Goal: Information Seeking & Learning: Learn about a topic

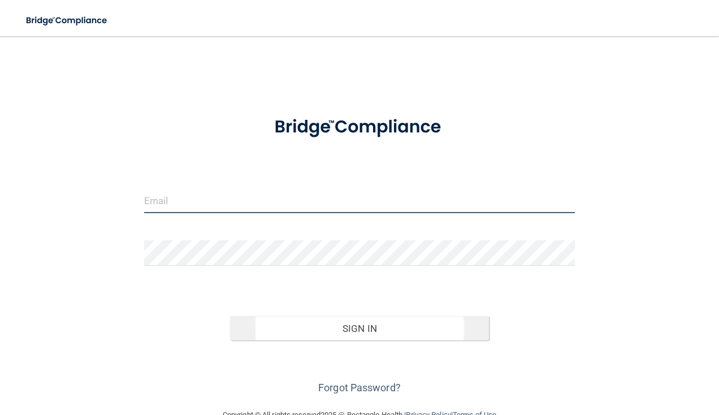
type input "[EMAIL_ADDRESS][DOMAIN_NAME]"
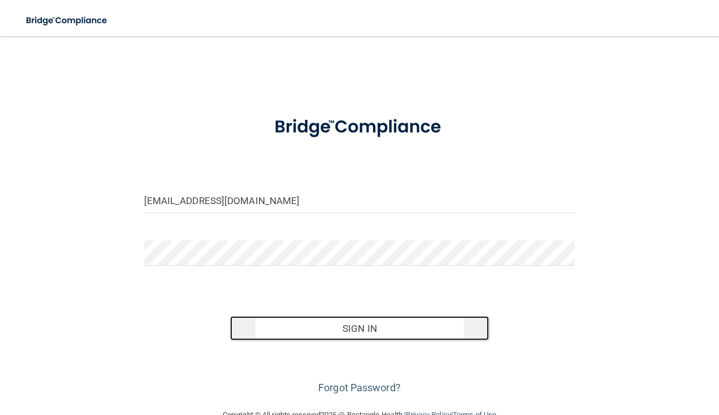
click at [372, 334] on button "Sign In" at bounding box center [359, 328] width 259 height 25
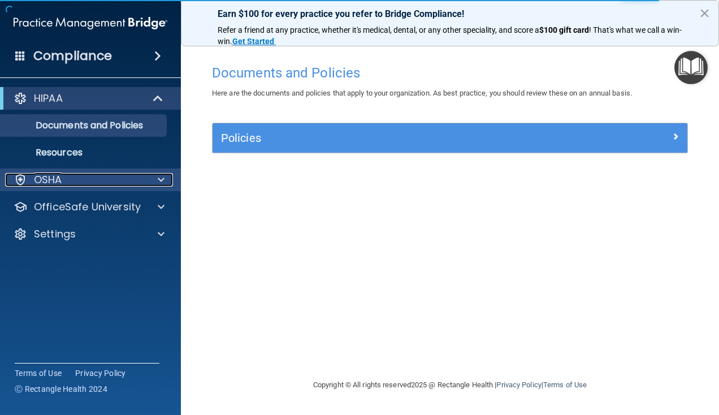
click at [167, 181] on div at bounding box center [159, 180] width 28 height 14
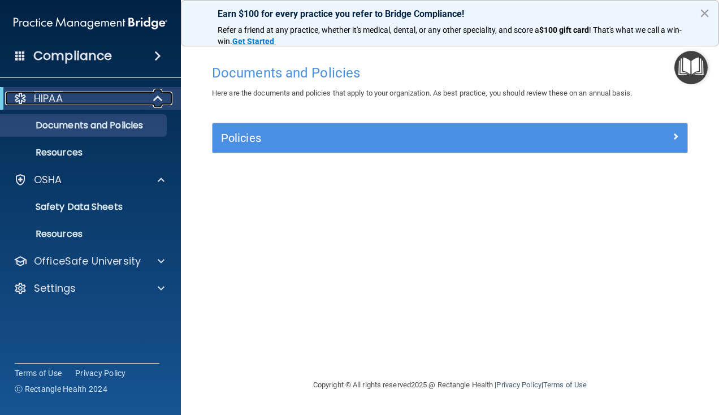
click at [159, 98] on span at bounding box center [159, 99] width 10 height 14
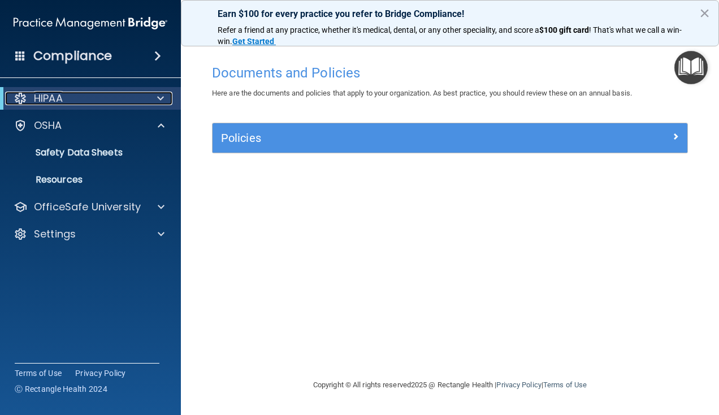
click at [161, 100] on span at bounding box center [160, 99] width 7 height 14
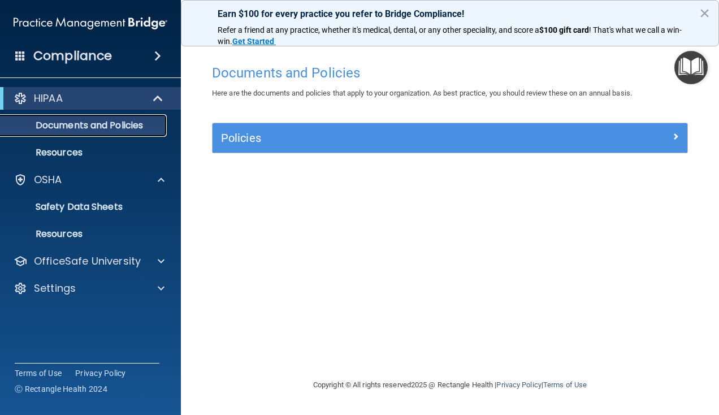
click at [146, 125] on p "Documents and Policies" at bounding box center [84, 125] width 154 height 11
click at [63, 155] on p "Resources" at bounding box center [84, 152] width 154 height 11
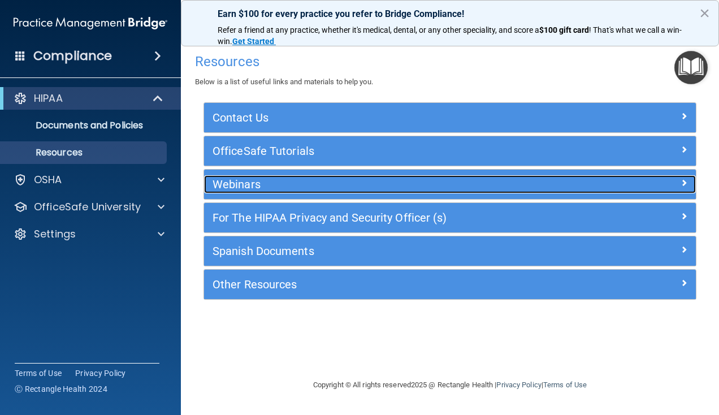
click at [549, 179] on h5 "Webinars" at bounding box center [389, 184] width 352 height 12
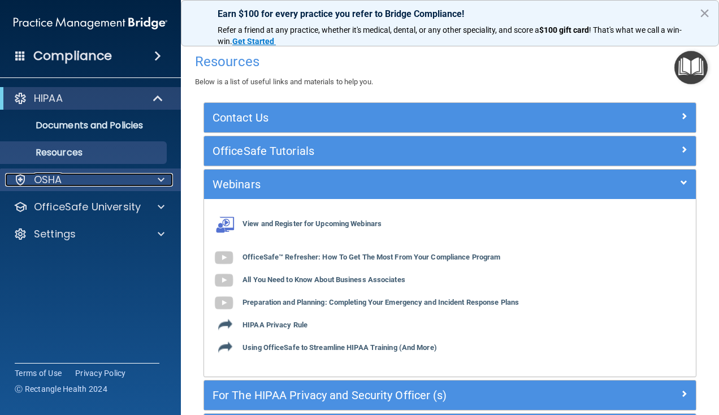
click at [151, 176] on div at bounding box center [159, 180] width 28 height 14
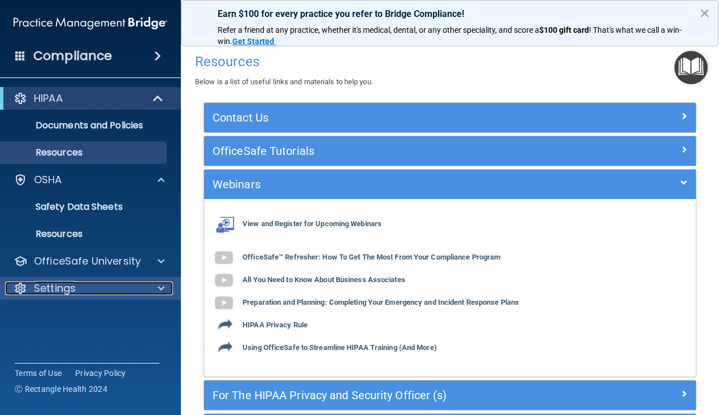
click at [163, 288] on span at bounding box center [161, 288] width 7 height 14
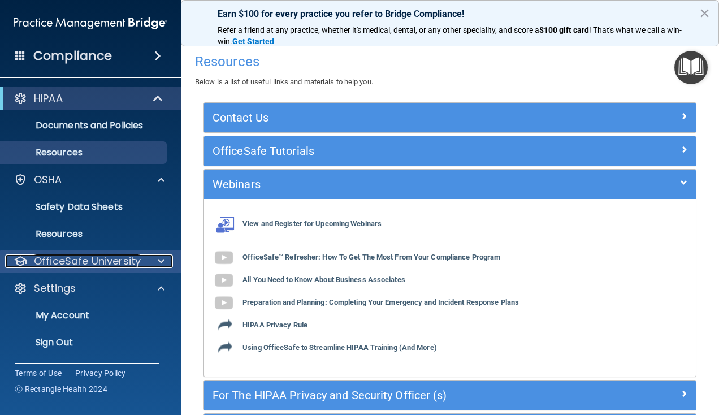
click at [161, 263] on span at bounding box center [161, 261] width 7 height 14
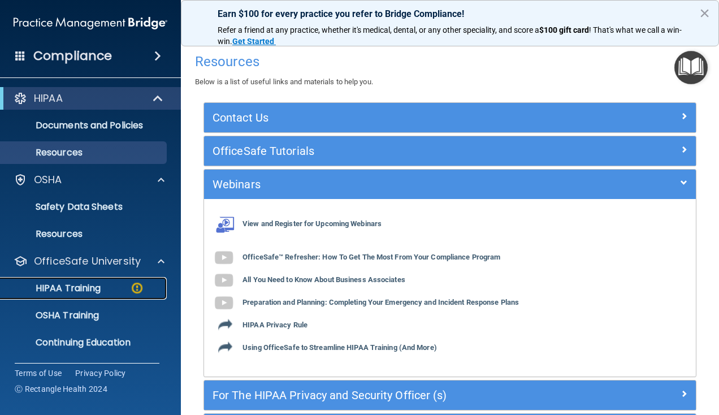
click at [93, 288] on p "HIPAA Training" at bounding box center [53, 288] width 93 height 11
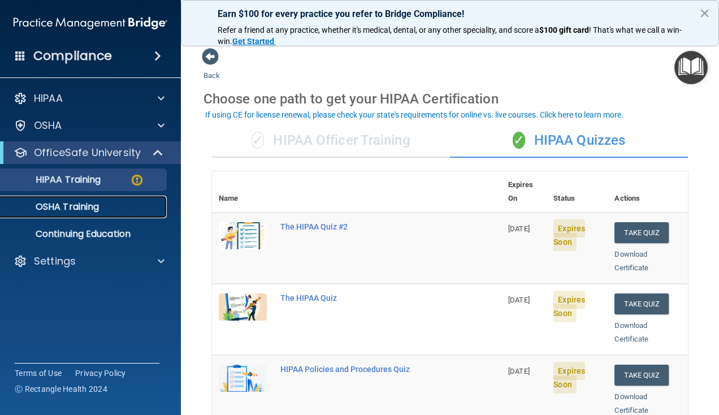
click at [85, 209] on p "OSHA Training" at bounding box center [53, 206] width 92 height 11
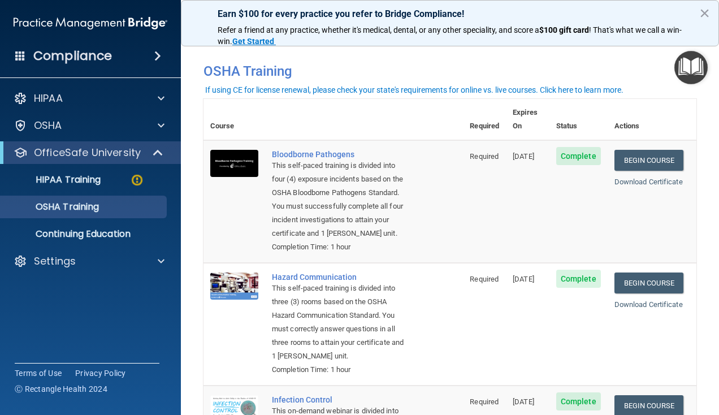
drag, startPoint x: 714, startPoint y: 371, endPoint x: 714, endPoint y: 406, distance: 35.6
click at [714, 406] on main "You have a course that has expired or is incomplete. Please complete the course…" at bounding box center [450, 225] width 538 height 379
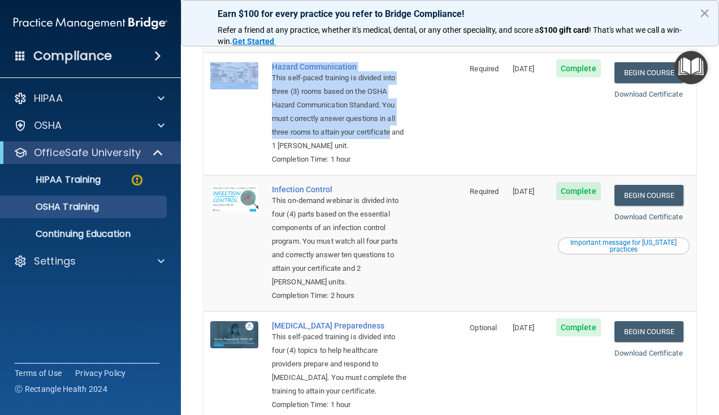
scroll to position [240, 0]
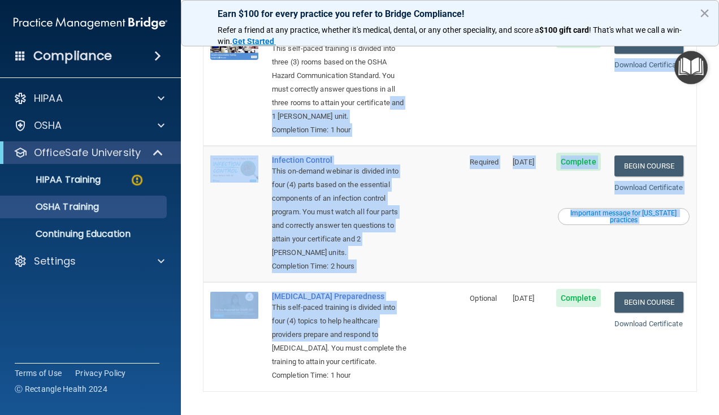
drag, startPoint x: 409, startPoint y: 343, endPoint x: 427, endPoint y: 325, distance: 25.6
click at [427, 331] on tbody "Bloodborne Pathogens This self-paced training is divided into four (4) exposure…" at bounding box center [449, 146] width 493 height 491
click at [427, 320] on td "[MEDICAL_DATA] Preparedness This self-paced training is divided into four (4) t…" at bounding box center [364, 336] width 198 height 109
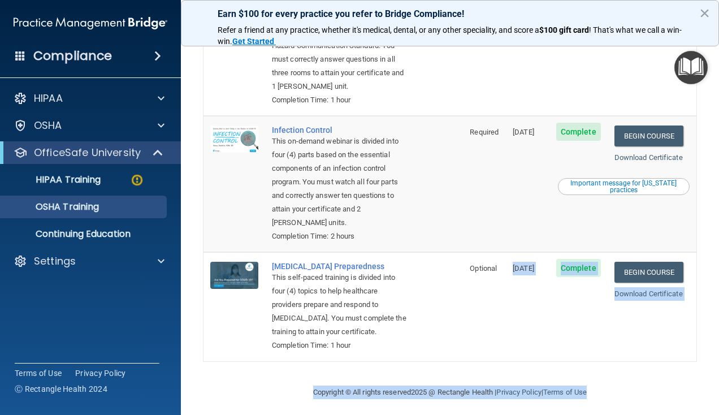
scroll to position [275, 0]
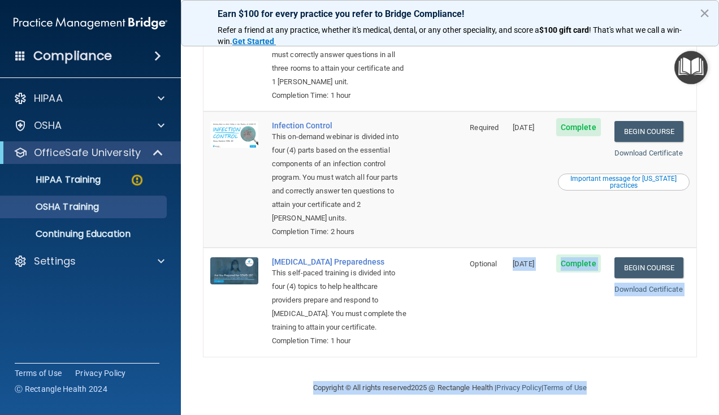
drag, startPoint x: 482, startPoint y: 358, endPoint x: 489, endPoint y: 414, distance: 57.0
click at [489, 414] on main "You have a course that has expired or is incomplete. Please complete the course…" at bounding box center [450, 225] width 538 height 379
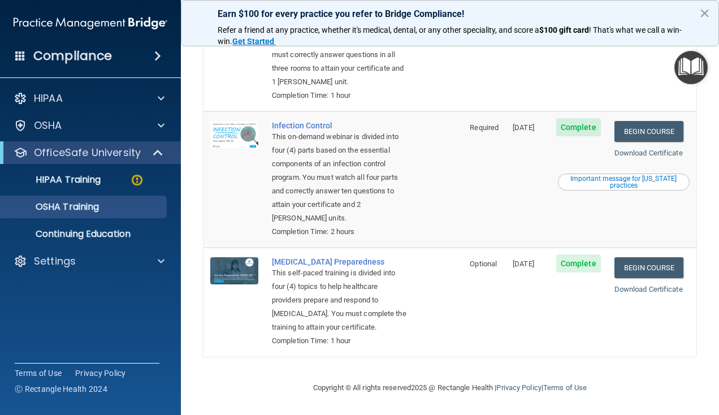
drag, startPoint x: 528, startPoint y: 359, endPoint x: 521, endPoint y: 359, distance: 7.9
click at [521, 359] on div "You have a course that has expired or is incomplete. Please complete the course…" at bounding box center [449, 71] width 493 height 596
click at [79, 180] on p "HIPAA Training" at bounding box center [53, 179] width 93 height 11
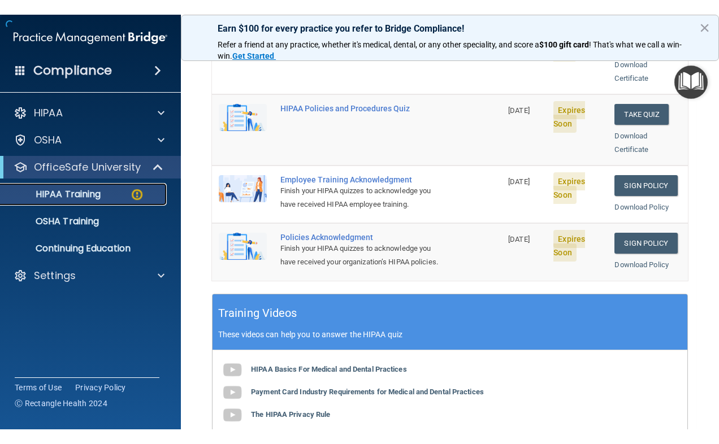
scroll to position [488, 0]
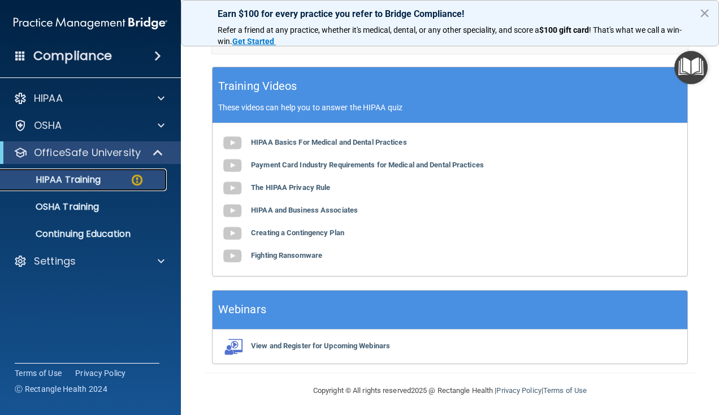
click at [136, 180] on img at bounding box center [137, 180] width 14 height 14
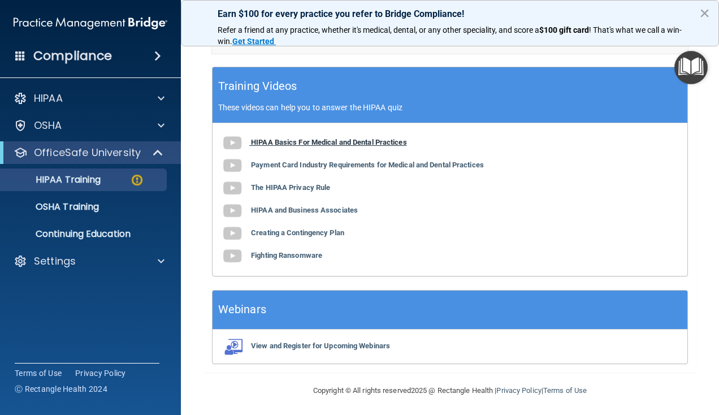
click at [348, 141] on b "HIPAA Basics For Medical and Dental Practices" at bounding box center [329, 142] width 156 height 8
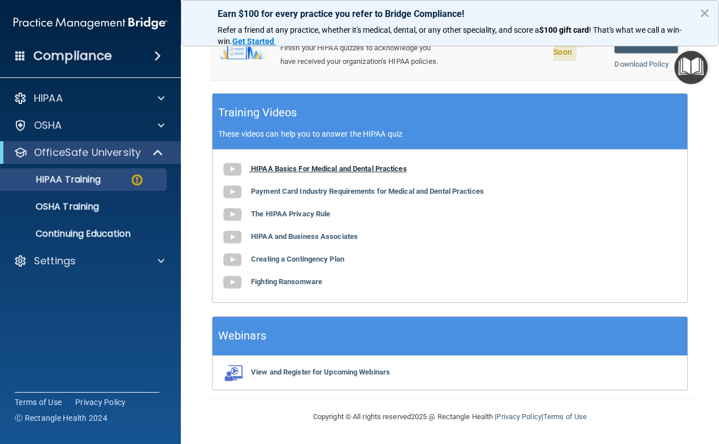
scroll to position [458, 0]
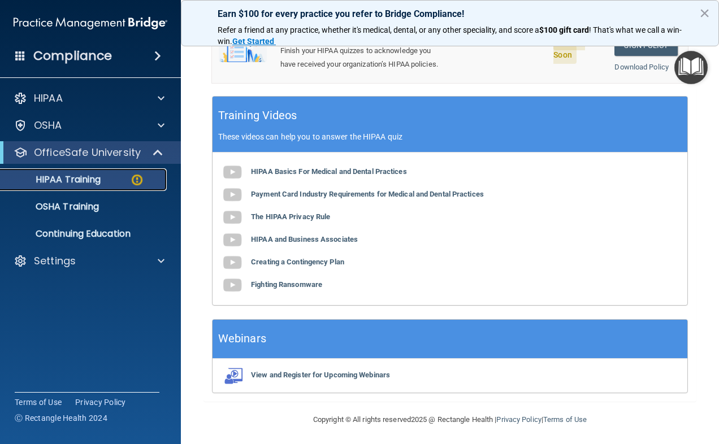
click at [142, 180] on img at bounding box center [137, 180] width 14 height 14
click at [135, 180] on img at bounding box center [137, 180] width 14 height 14
click at [155, 59] on span at bounding box center [157, 56] width 7 height 14
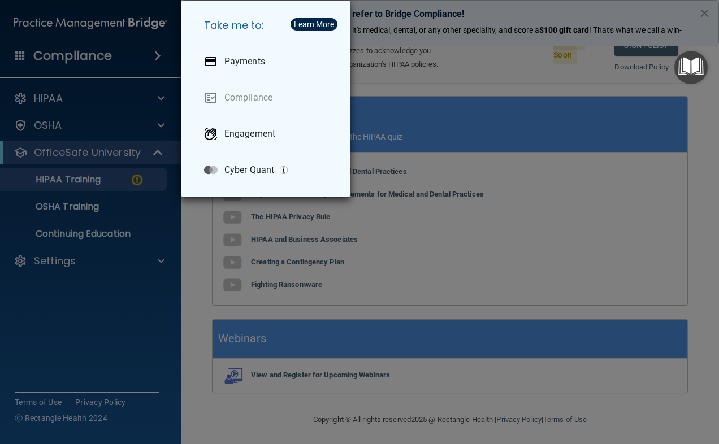
click at [158, 227] on div "Take me to: Payments Compliance Engagement Cyber Quant" at bounding box center [359, 222] width 719 height 444
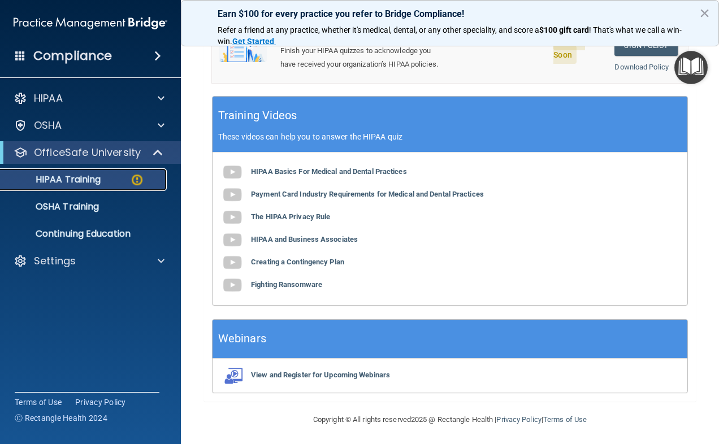
click at [135, 180] on img at bounding box center [137, 180] width 14 height 14
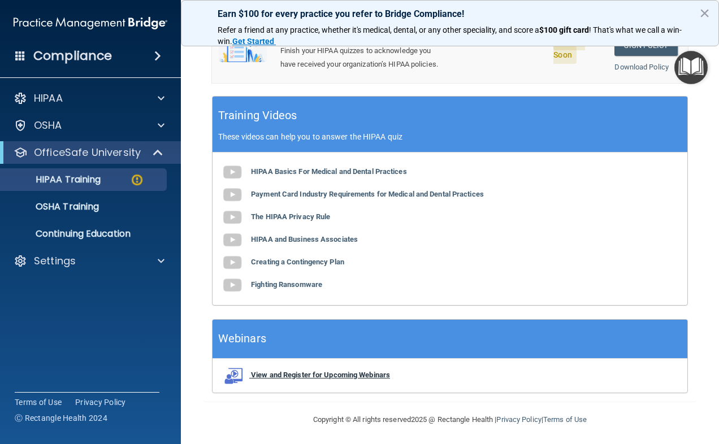
click at [369, 372] on b "View and Register for Upcoming Webinars" at bounding box center [320, 375] width 139 height 8
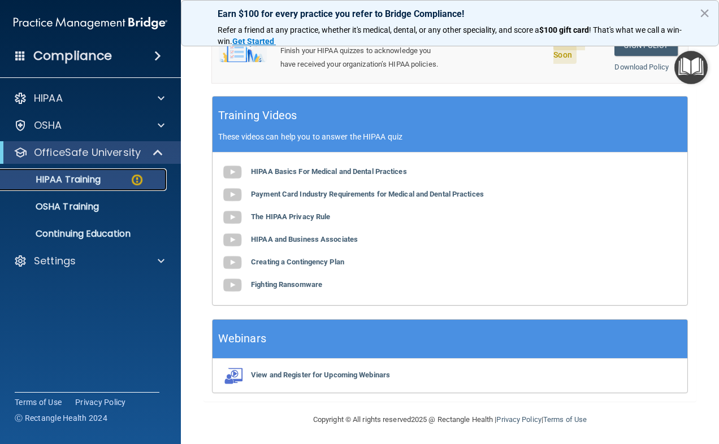
click at [137, 181] on img at bounding box center [137, 180] width 14 height 14
click at [705, 15] on button "×" at bounding box center [704, 13] width 11 height 18
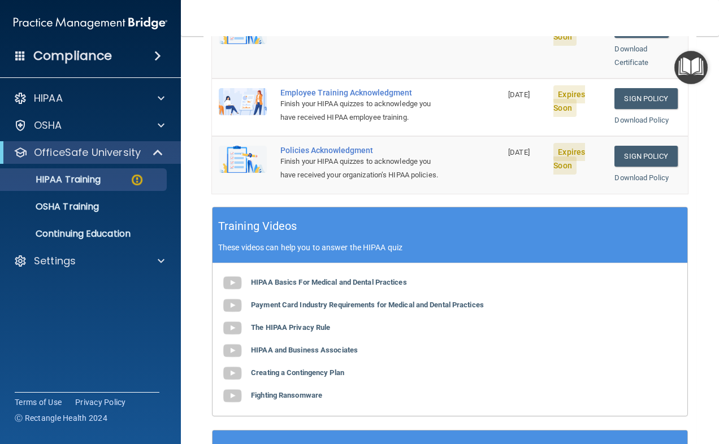
scroll to position [334, 0]
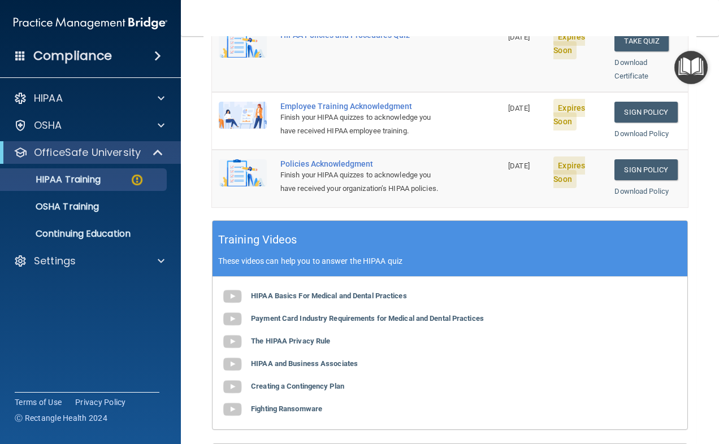
drag, startPoint x: 522, startPoint y: 39, endPoint x: 508, endPoint y: 60, distance: 24.9
click at [508, 62] on tbody "The HIPAA Quiz #2 [DATE] Expires Soon Take Quiz Download Certificate The HIPAA …" at bounding box center [450, 42] width 476 height 329
click at [484, 128] on td "Employee Training Acknowledgment Finish your HIPAA quizzes to acknowledge you h…" at bounding box center [388, 121] width 228 height 58
click at [541, 13] on nav "Toggle navigation [PERSON_NAME] [EMAIL_ADDRESS][DOMAIN_NAME] Manage My Enterpri…" at bounding box center [450, 18] width 538 height 36
click at [501, 57] on td "[DATE]" at bounding box center [523, 56] width 45 height 71
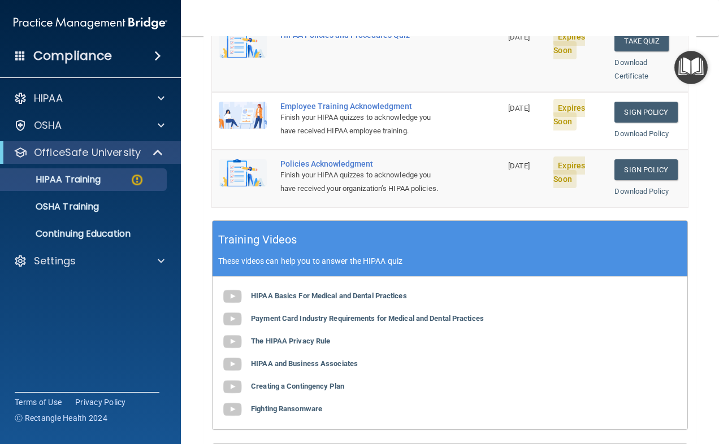
drag, startPoint x: 500, startPoint y: 57, endPoint x: 503, endPoint y: 72, distance: 15.5
click at [503, 72] on td "[DATE]" at bounding box center [523, 56] width 45 height 71
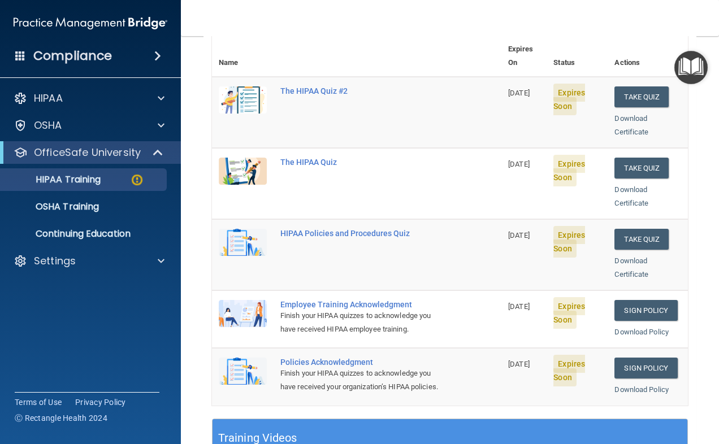
scroll to position [113, 0]
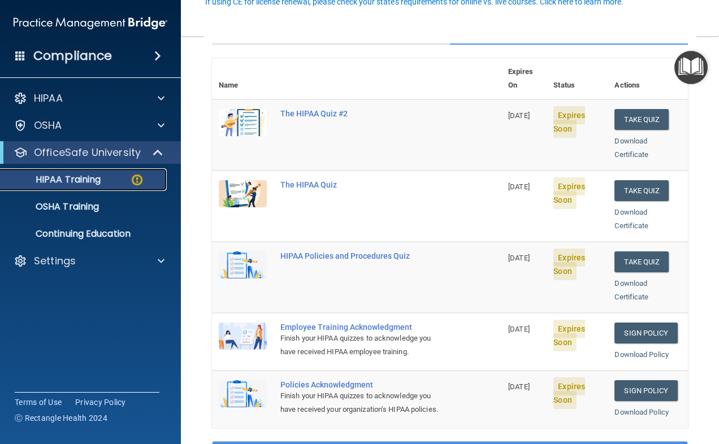
click at [135, 180] on img at bounding box center [137, 180] width 14 height 14
click at [311, 109] on div "The HIPAA Quiz #2" at bounding box center [362, 113] width 164 height 9
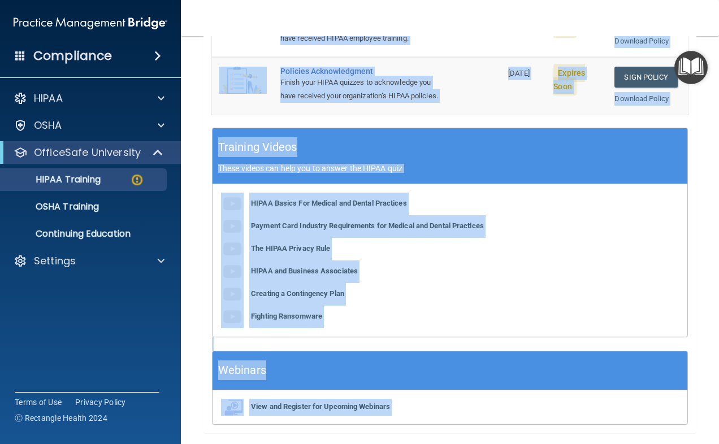
scroll to position [458, 0]
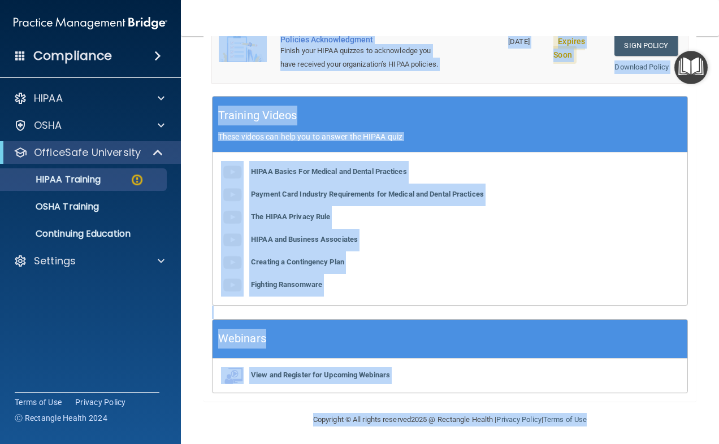
drag, startPoint x: 458, startPoint y: 406, endPoint x: 463, endPoint y: 444, distance: 38.1
click at [463, 414] on main "Back Choose one path to get your HIPAA Certification ✓ HIPAA Officer Training ✓…" at bounding box center [450, 240] width 538 height 408
click at [381, 167] on b "HIPAA Basics For Medical and Dental Practices" at bounding box center [329, 171] width 156 height 8
